Goal: Task Accomplishment & Management: Manage account settings

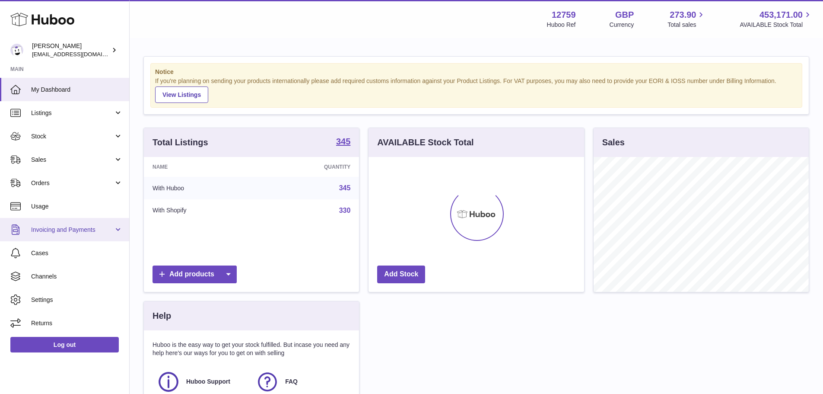
scroll to position [135, 216]
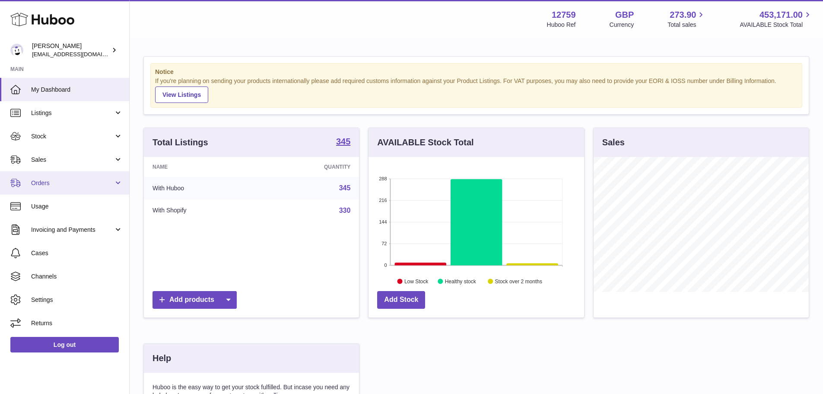
click at [101, 190] on link "Orders" at bounding box center [64, 182] width 129 height 23
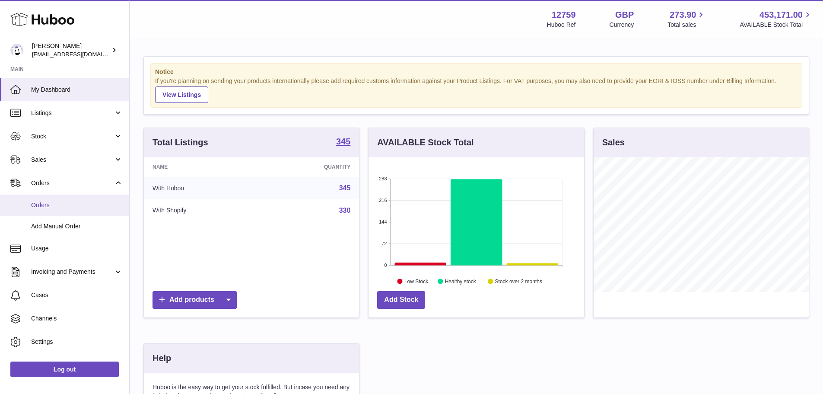
click at [104, 203] on span "Orders" at bounding box center [77, 205] width 92 height 8
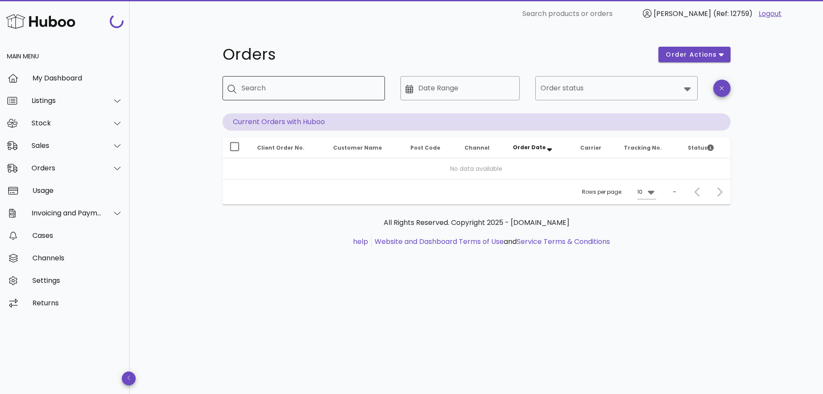
click at [289, 89] on input "Search" at bounding box center [310, 88] width 137 height 14
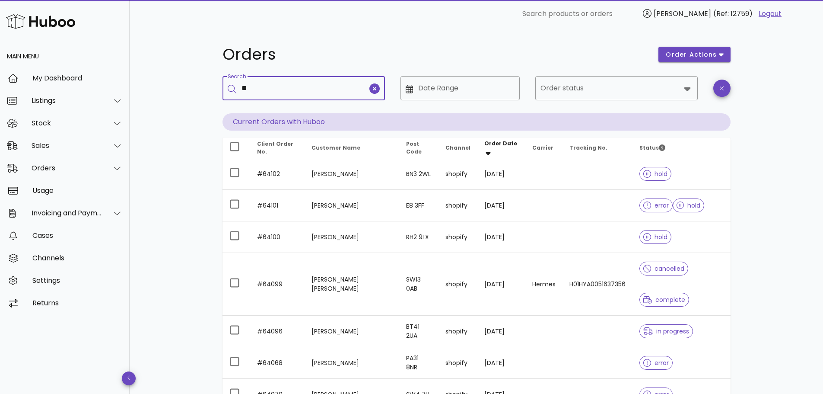
type input "**"
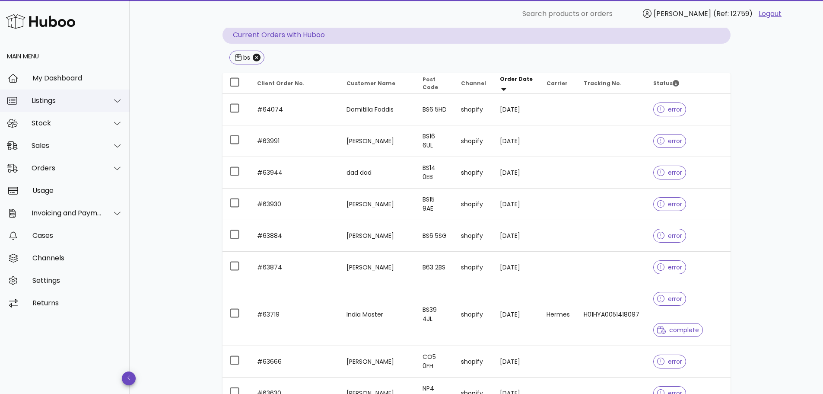
scroll to position [86, 0]
click at [73, 210] on div "Invoicing and Payments" at bounding box center [67, 213] width 70 height 8
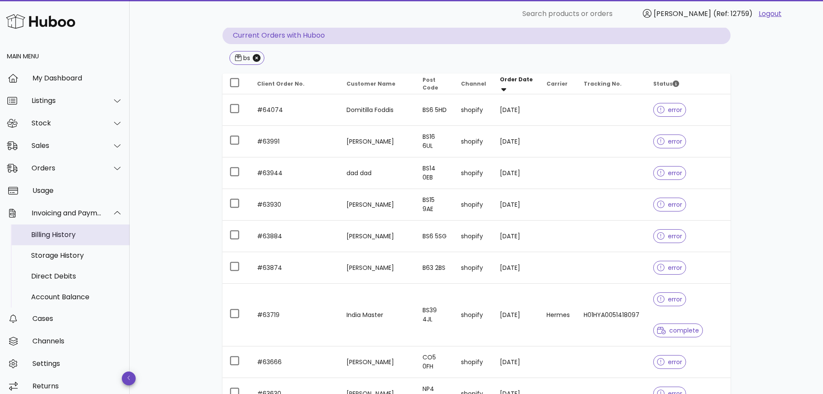
click at [67, 234] on div "Billing History" at bounding box center [77, 234] width 92 height 8
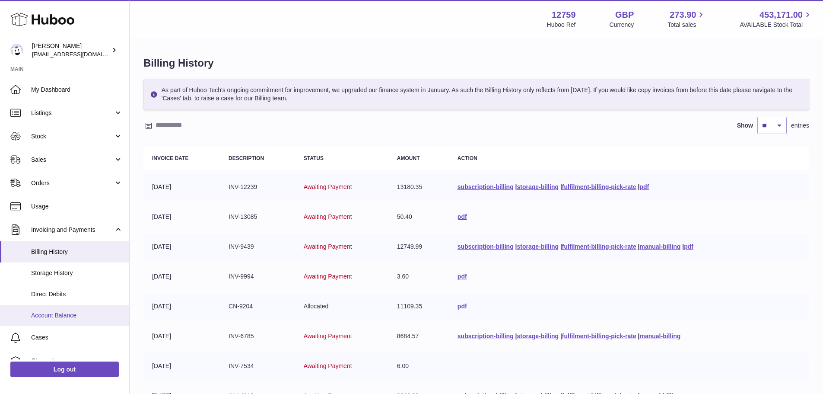
click at [80, 319] on link "Account Balance" at bounding box center [64, 315] width 129 height 21
